Goal: Task Accomplishment & Management: Manage account settings

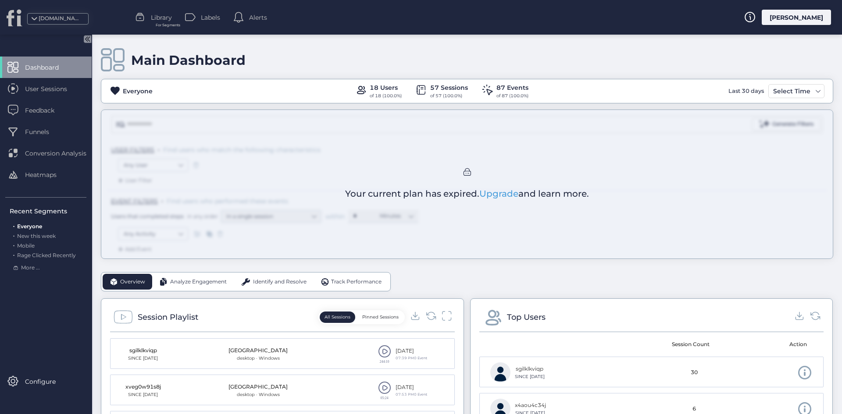
click at [801, 20] on div "[PERSON_NAME]" at bounding box center [795, 17] width 69 height 15
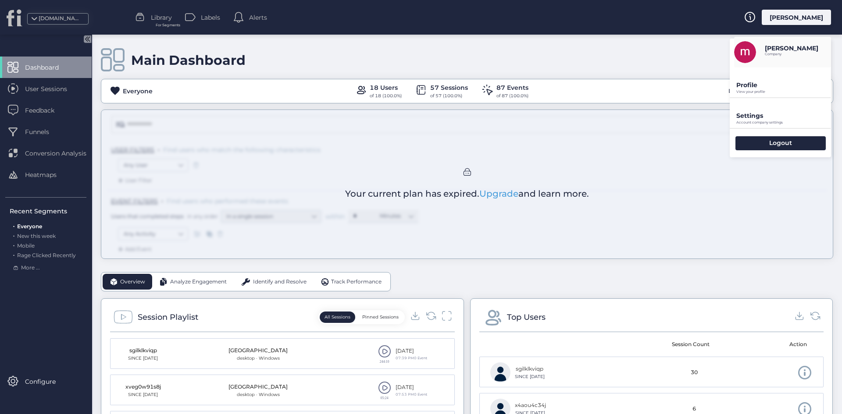
click at [771, 114] on p "Settings" at bounding box center [783, 116] width 95 height 8
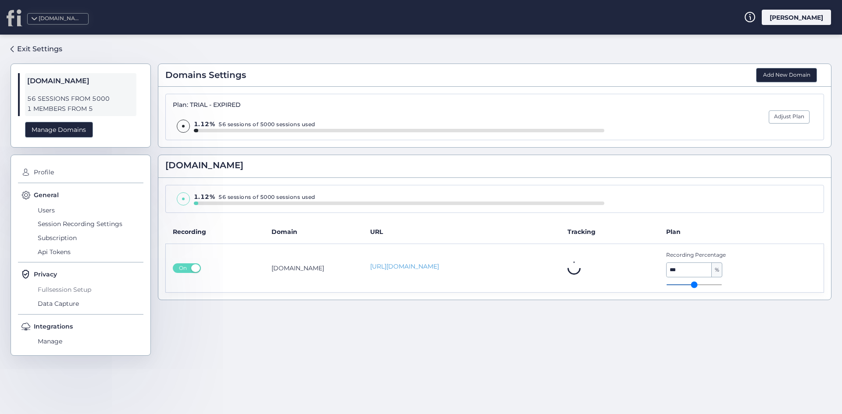
click at [77, 292] on span "Fullsession Setup" at bounding box center [90, 290] width 108 height 14
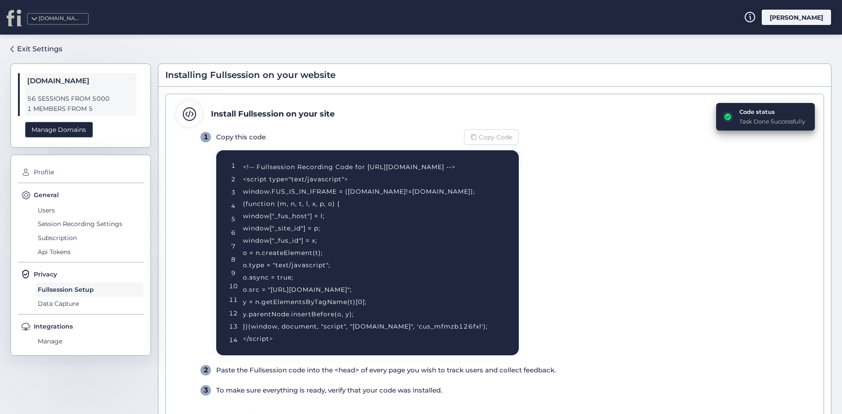
click at [505, 129] on div "Copy Code" at bounding box center [491, 137] width 55 height 16
click at [604, 221] on div "1 Copy this code Copy Code 1 2 3 4 5 6 7 8 9 10 11 12 13 14 <!-- Fullsession Re…" at bounding box center [506, 262] width 612 height 267
click at [467, 318] on div "<!-- Fullsession Recording Code for http://fullsession.io/ --> <script type="te…" at bounding box center [370, 253] width 254 height 184
click at [465, 324] on div "<!-- Fullsession Recording Code for http://fullsession.io/ --> <script type="te…" at bounding box center [370, 253] width 254 height 184
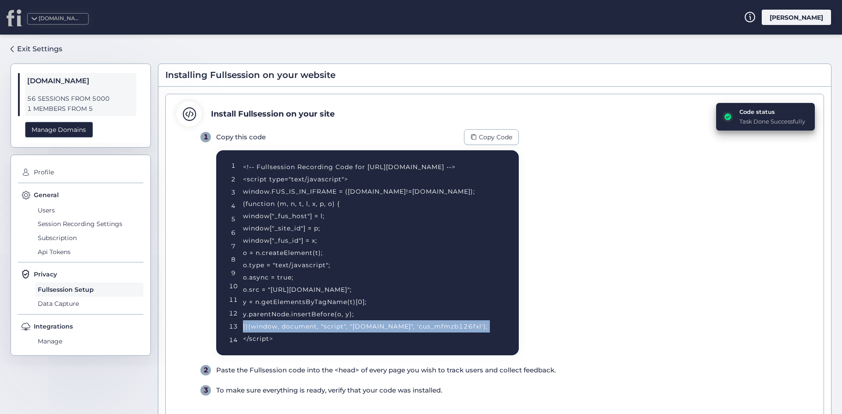
drag, startPoint x: 465, startPoint y: 324, endPoint x: 455, endPoint y: 206, distance: 118.7
click at [465, 324] on div "<!-- Fullsession Recording Code for http://fullsession.io/ --> <script type="te…" at bounding box center [370, 253] width 254 height 184
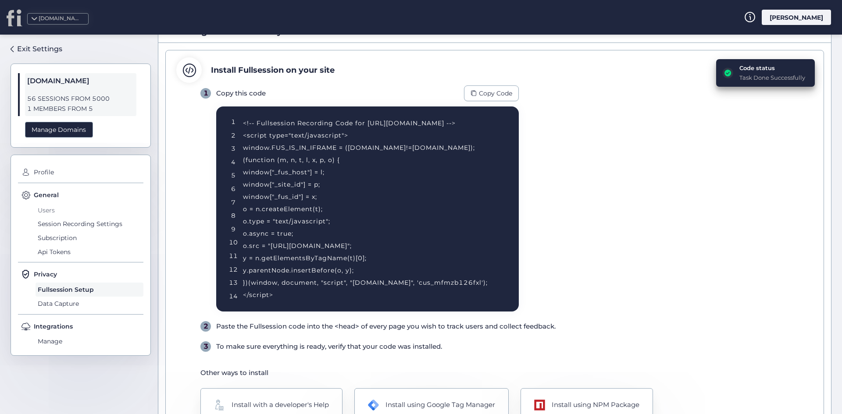
click at [73, 206] on span "Users" at bounding box center [90, 210] width 108 height 14
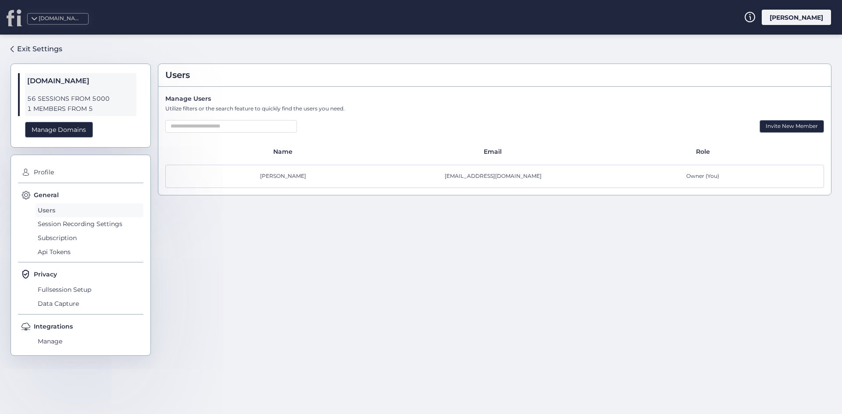
click at [74, 210] on span "Users" at bounding box center [90, 210] width 108 height 14
click at [71, 132] on div "Manage Domains" at bounding box center [59, 130] width 68 height 16
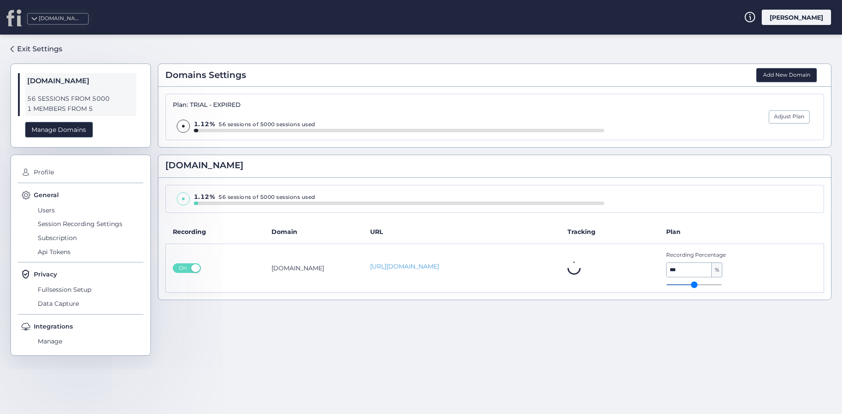
click at [368, 211] on div "1.12% 56 sessions of 5000 sessions used" at bounding box center [494, 199] width 658 height 28
click at [416, 265] on link "[URL][DOMAIN_NAME]" at bounding box center [461, 266] width 183 height 9
click at [600, 265] on span "Not installed" at bounding box center [597, 268] width 39 height 10
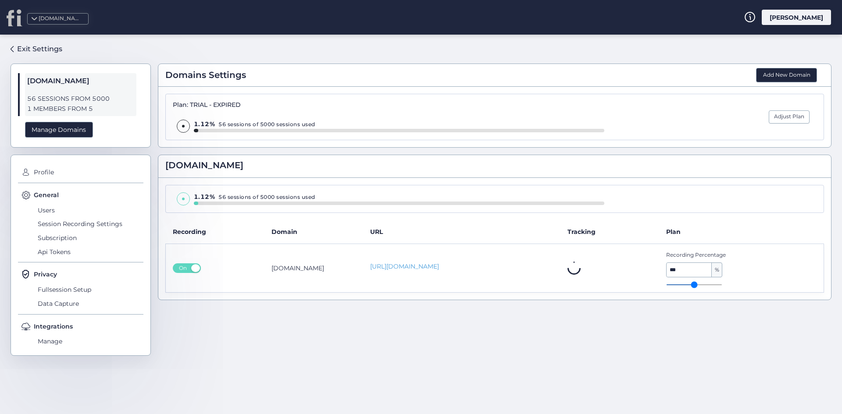
type input "**"
click at [700, 285] on input "range" at bounding box center [694, 285] width 56 height 1
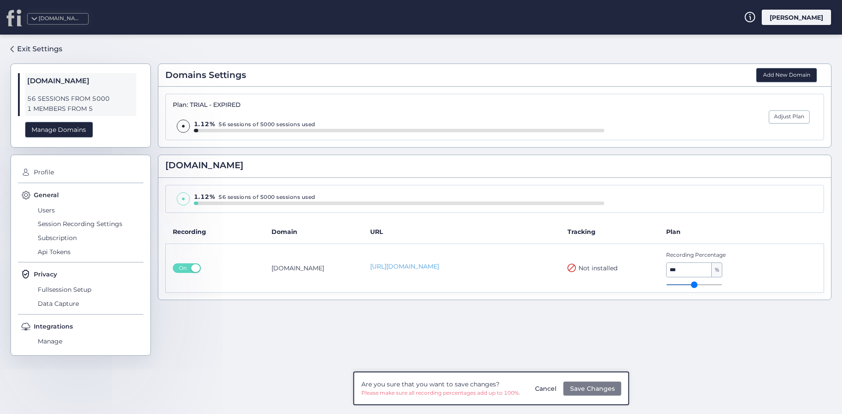
click at [586, 385] on span "Save Changes" at bounding box center [592, 389] width 45 height 10
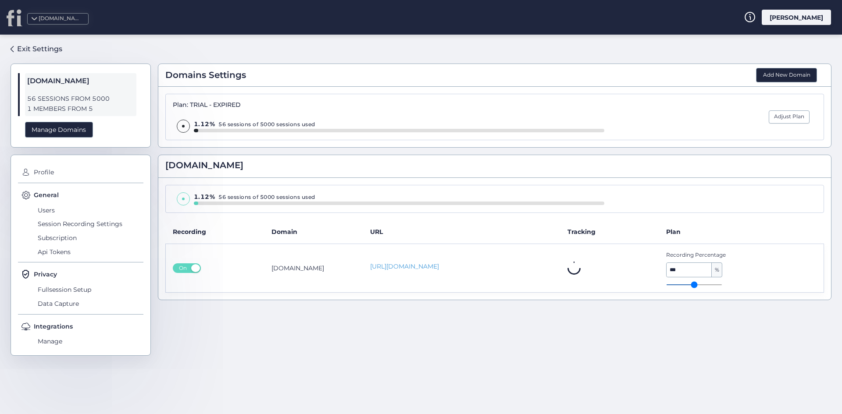
click at [186, 267] on span "On" at bounding box center [183, 268] width 14 height 10
click at [17, 19] on icon at bounding box center [15, 18] width 16 height 18
click at [18, 23] on icon at bounding box center [14, 18] width 14 height 16
click at [57, 18] on div "[DOMAIN_NAME]" at bounding box center [61, 18] width 44 height 8
click at [56, 36] on div "[DOMAIN_NAME]" at bounding box center [40, 38] width 60 height 15
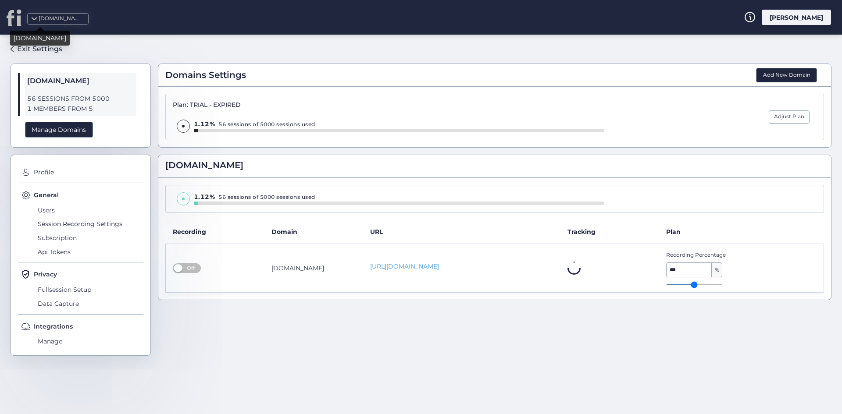
click at [56, 36] on div "[DOMAIN_NAME]" at bounding box center [40, 38] width 60 height 15
click at [16, 22] on icon at bounding box center [15, 18] width 16 height 18
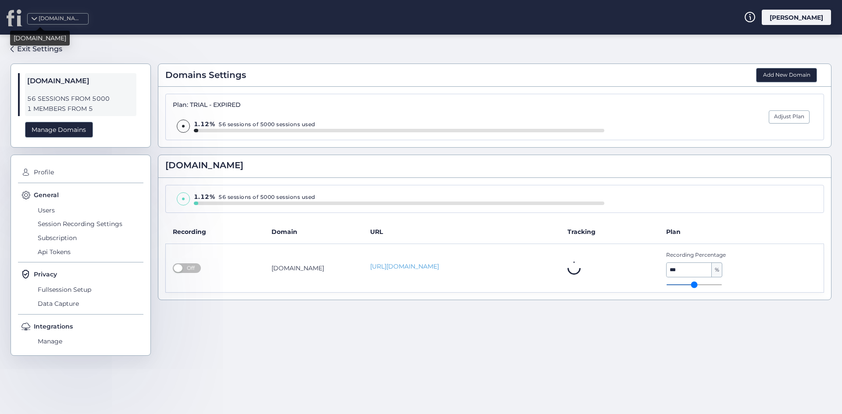
drag, startPoint x: 71, startPoint y: 95, endPoint x: 41, endPoint y: 11, distance: 89.6
click at [71, 94] on span "56 SESSIONS FROM 5000" at bounding box center [80, 99] width 107 height 10
click at [36, 48] on div "Exit Settings" at bounding box center [39, 48] width 45 height 11
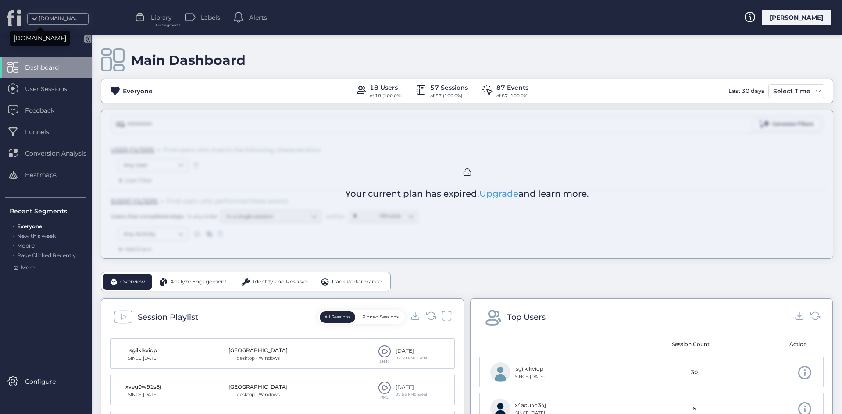
click at [434, 195] on span "Your current plan has expired. Upgrade and learn more." at bounding box center [467, 194] width 244 height 14
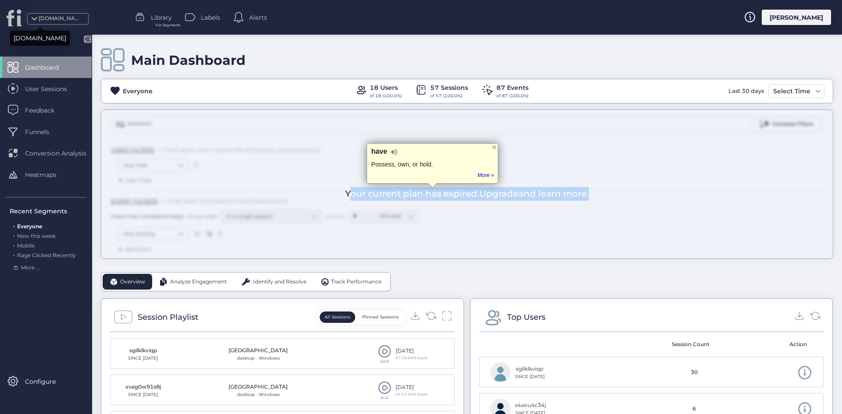
click at [434, 195] on span "Your current plan has expired. Upgrade and learn more." at bounding box center [467, 194] width 244 height 14
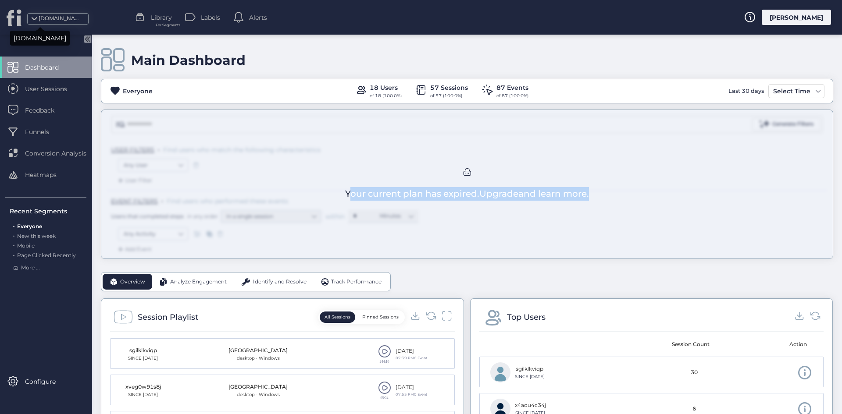
click at [576, 192] on span "Your current plan has expired. Upgrade and learn more." at bounding box center [467, 194] width 244 height 14
click at [815, 19] on div "[PERSON_NAME]" at bounding box center [795, 17] width 69 height 15
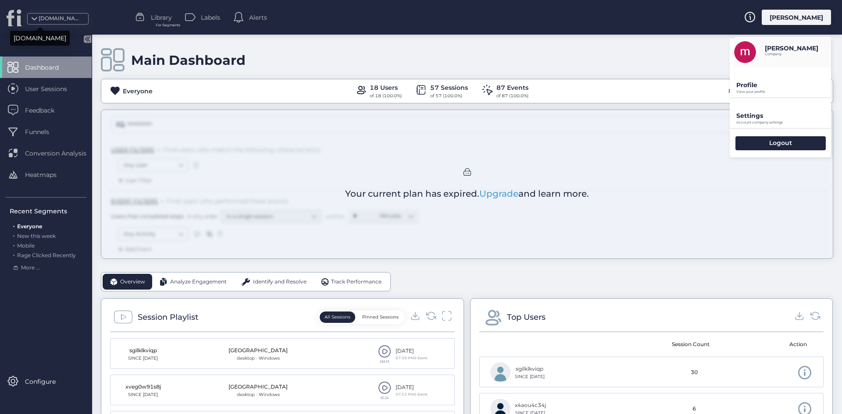
click at [773, 119] on p "Settings" at bounding box center [783, 116] width 95 height 8
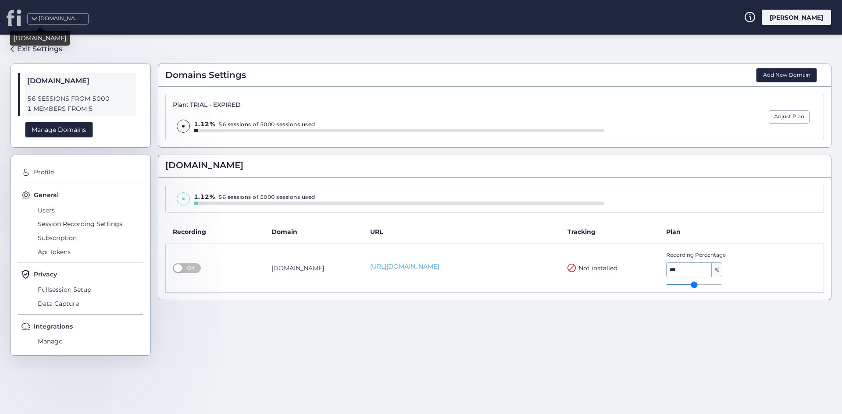
click at [197, 107] on div "Plan: TRIAL - EXPIRED" at bounding box center [388, 105] width 431 height 8
click at [186, 257] on td "Off" at bounding box center [215, 268] width 99 height 49
click at [186, 267] on span "Off" at bounding box center [191, 268] width 14 height 10
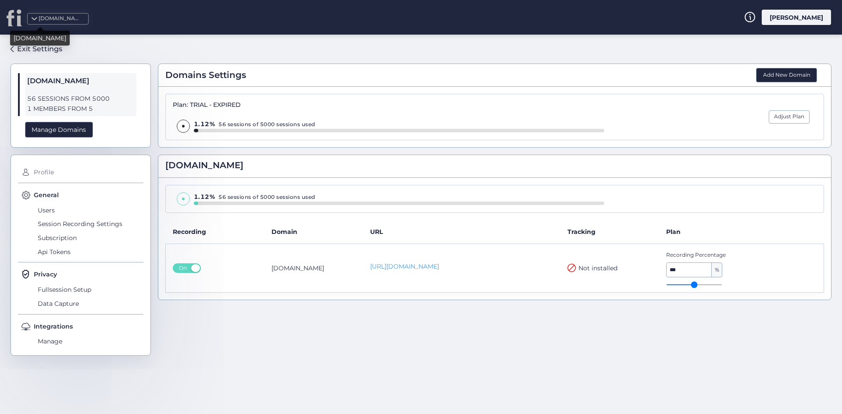
click at [43, 175] on span "Profile" at bounding box center [88, 173] width 112 height 14
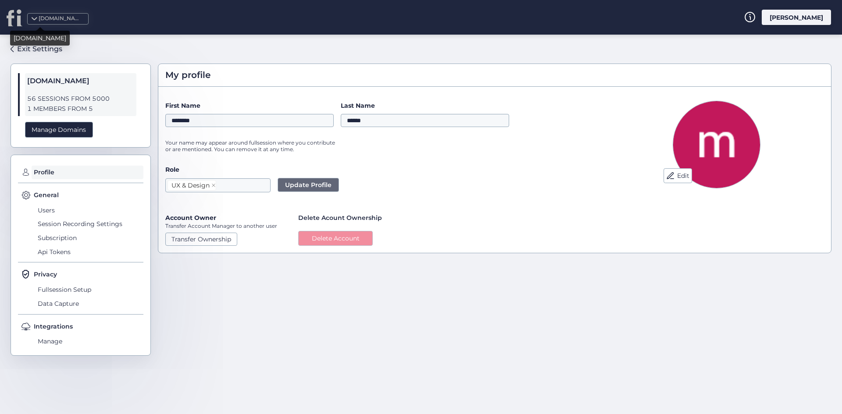
click at [361, 239] on button "Delete Account" at bounding box center [335, 238] width 75 height 15
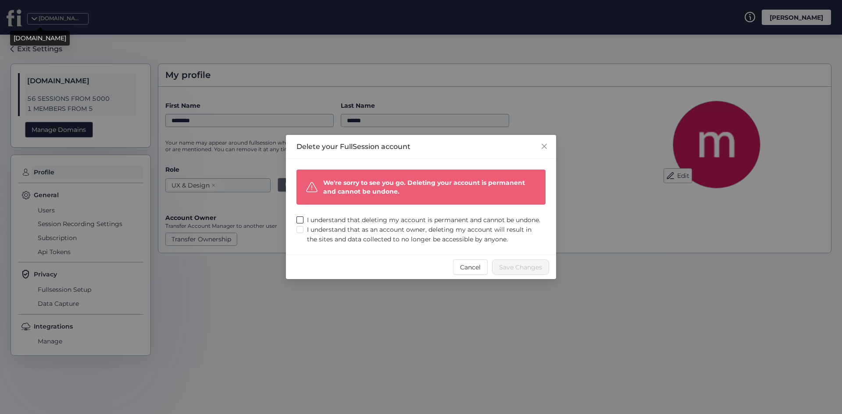
click at [336, 215] on span "I understand that deleting my account is permanent and cannot be undone." at bounding box center [423, 220] width 240 height 10
click at [329, 234] on span "I understand that as an account owner, deleting my account will result in the s…" at bounding box center [424, 234] width 242 height 19
click at [514, 272] on span "Save Changes" at bounding box center [520, 268] width 43 height 10
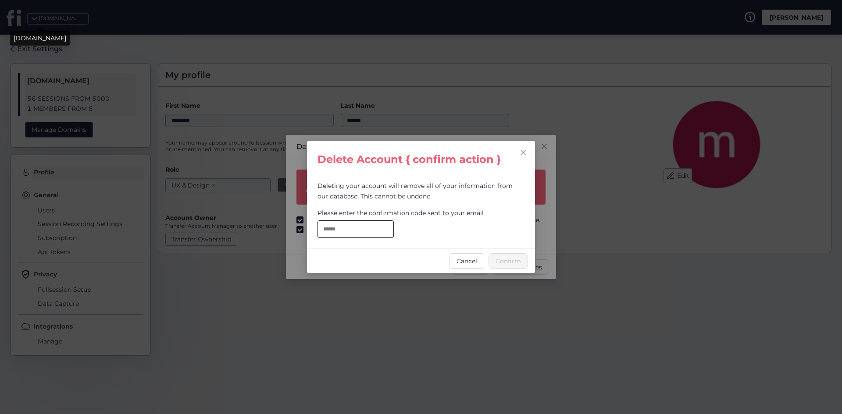
click at [365, 222] on input "text" at bounding box center [355, 230] width 76 height 18
paste input "**********"
type input "**********"
click at [509, 262] on span "Confirm" at bounding box center [507, 261] width 25 height 10
